Goal: Check status: Check status

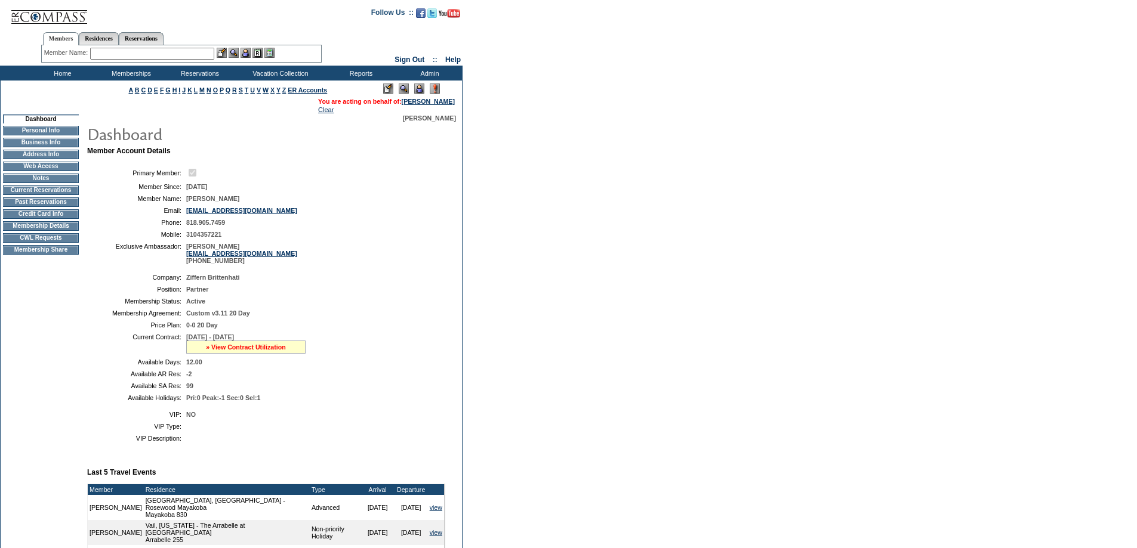
click at [258, 351] on link "» View Contract Utilization" at bounding box center [246, 347] width 80 height 7
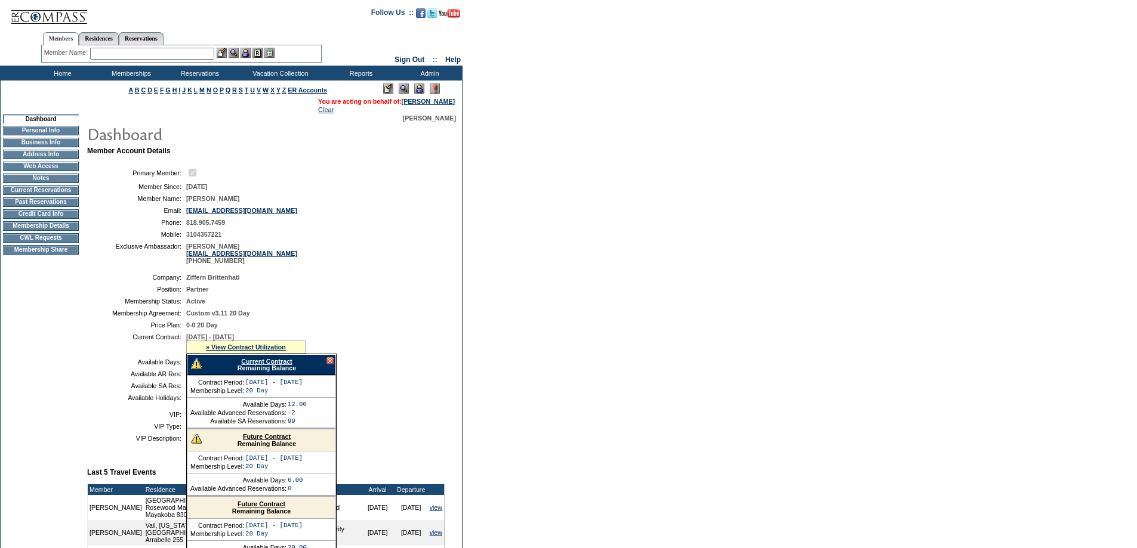
click at [265, 365] on link "Current Contract" at bounding box center [266, 361] width 51 height 7
click at [162, 38] on link "Reservations" at bounding box center [141, 38] width 45 height 13
click at [126, 55] on input "text" at bounding box center [113, 54] width 53 height 12
paste input "1451852"
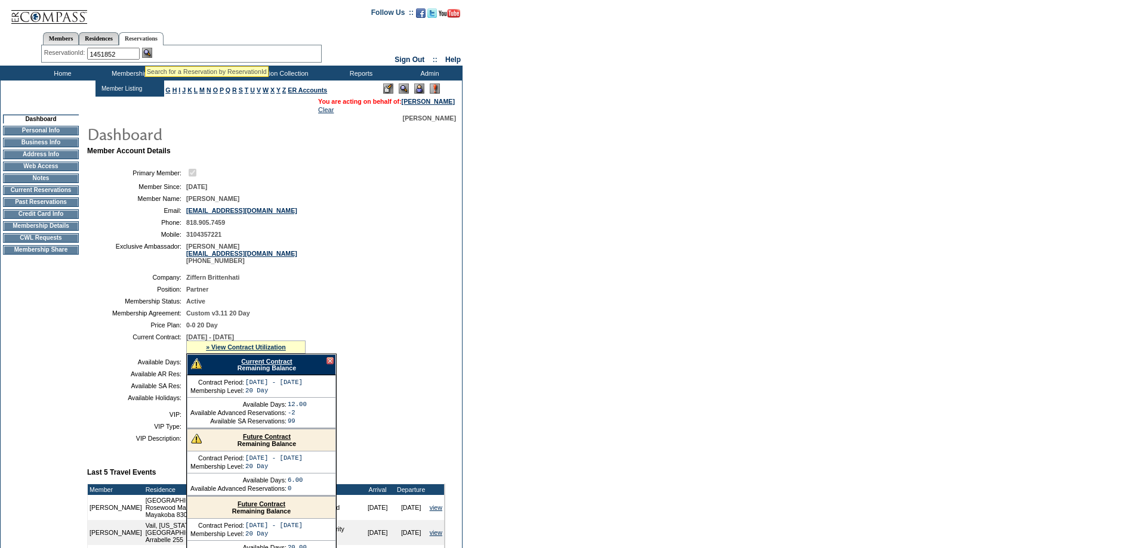
type input "1451852"
click at [151, 53] on img at bounding box center [147, 53] width 10 height 10
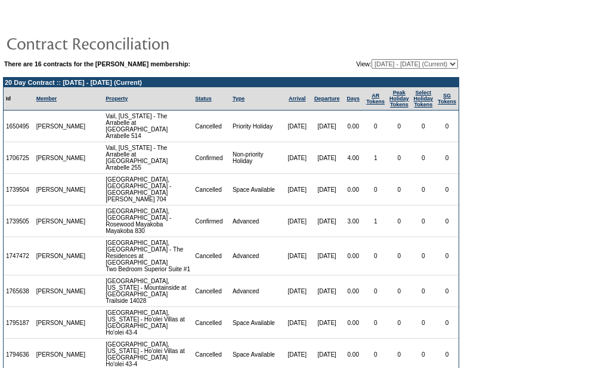
click at [382, 60] on select "11/16/12 - 02/28/14 03/01/14 - 02/28/15 03/01/15 - 02/29/16 03/01/16 - 02/28/17…" at bounding box center [415, 64] width 87 height 10
select select "103739"
click at [372, 60] on select "11/16/12 - 02/28/14 03/01/14 - 02/28/15 03/01/15 - 02/29/16 03/01/16 - 02/28/17…" at bounding box center [415, 64] width 87 height 10
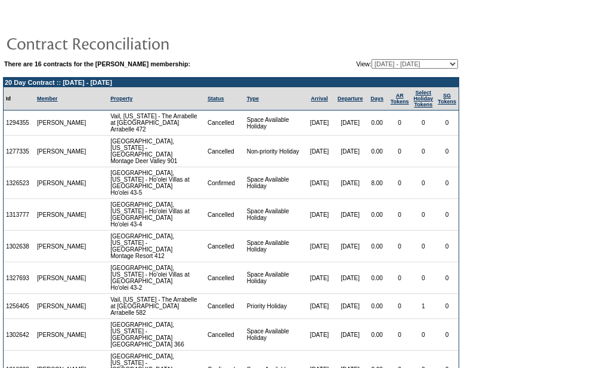
click at [437, 64] on select "11/16/12 - 02/28/14 03/01/14 - 02/28/15 03/01/15 - 02/29/16 03/01/16 - 02/28/17…" at bounding box center [415, 64] width 87 height 10
select select "108799"
click at [372, 60] on select "11/16/12 - 02/28/14 03/01/14 - 02/28/15 03/01/15 - 02/29/16 03/01/16 - 02/28/17…" at bounding box center [415, 64] width 87 height 10
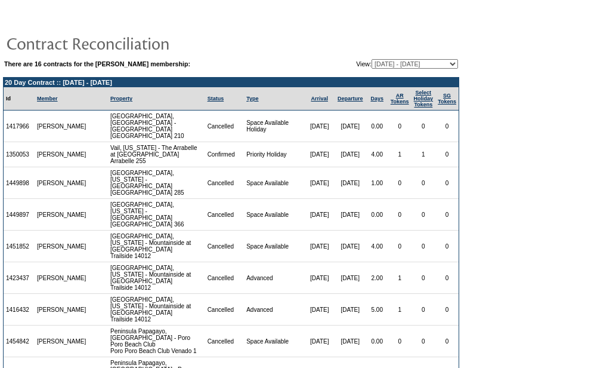
click at [416, 60] on select "[DATE] - [DATE] [DATE] - [DATE] [DATE] - [DATE] [DATE] - [DATE] [DATE] - [DATE]…" at bounding box center [415, 64] width 87 height 10
select select "103739"
click at [372, 60] on select "[DATE] - [DATE] [DATE] - [DATE] [DATE] - [DATE] [DATE] - [DATE] [DATE] - [DATE]…" at bounding box center [415, 64] width 87 height 10
